Goal: Task Accomplishment & Management: Use online tool/utility

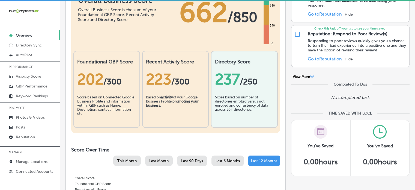
scroll to position [89, 0]
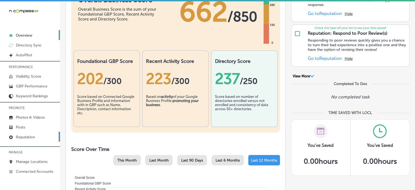
click at [32, 137] on p "Reputation" at bounding box center [25, 136] width 19 height 5
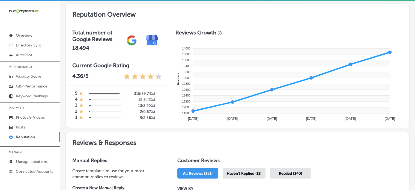
scroll to position [236, 0]
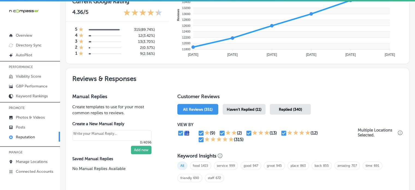
click at [247, 107] on span "Haven't Replied (11)" at bounding box center [244, 109] width 35 height 5
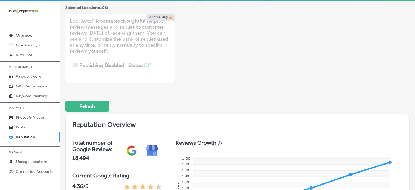
type textarea "x"
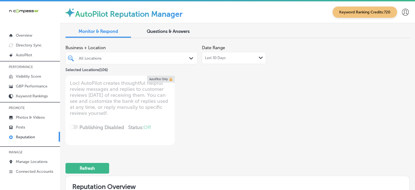
click at [189, 58] on polygon at bounding box center [191, 58] width 4 height 2
click at [257, 102] on div "Business + Location All Locations Path Created with Sketch. Selected Locations …" at bounding box center [168, 93] width 206 height 103
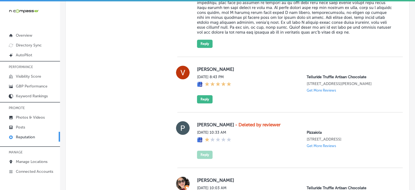
scroll to position [581, 0]
